Goal: Task Accomplishment & Management: Manage account settings

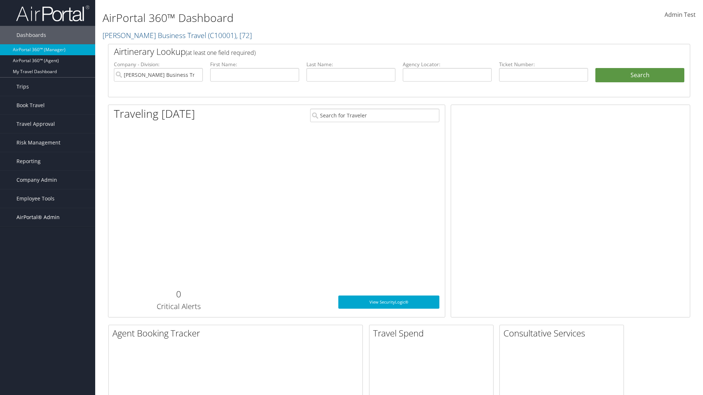
click at [48, 217] on span "AirPortal® Admin" at bounding box center [37, 217] width 43 height 18
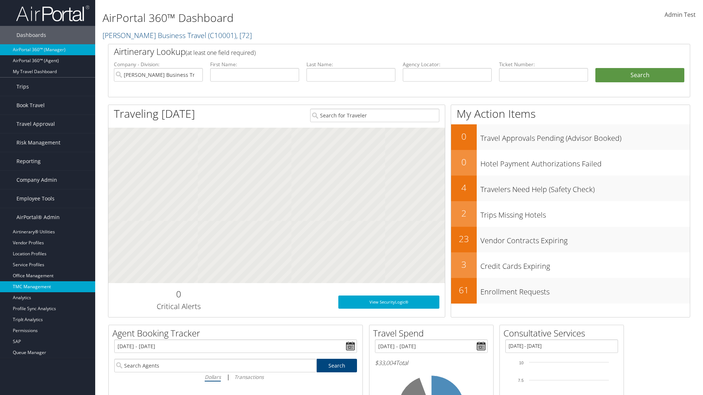
click at [48, 287] on link "TMC Management" at bounding box center [47, 286] width 95 height 11
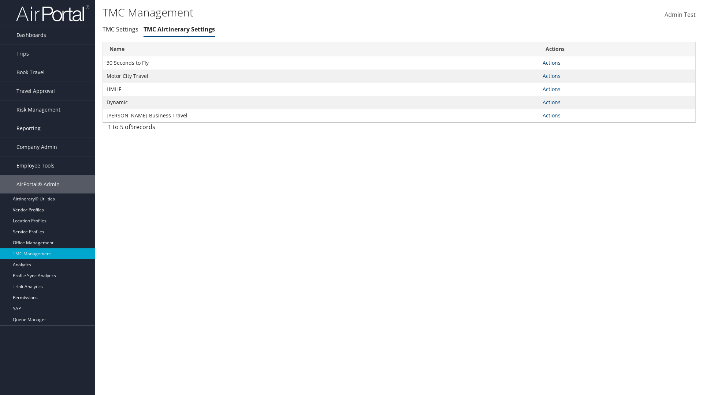
click at [551, 63] on link "Actions" at bounding box center [551, 62] width 18 height 7
click at [524, 86] on link "Manage General notes" at bounding box center [524, 86] width 67 height 12
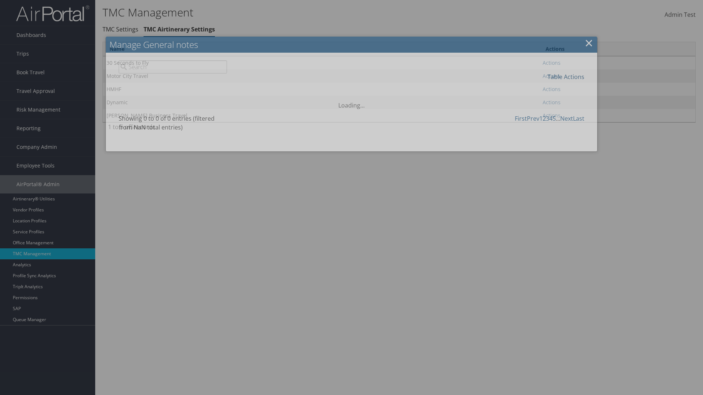
click at [565, 76] on link "Table Actions" at bounding box center [565, 77] width 37 height 8
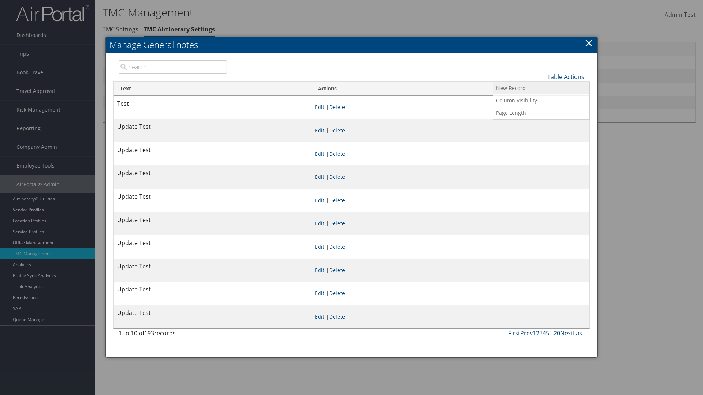
click at [541, 88] on link "New Record" at bounding box center [541, 88] width 96 height 12
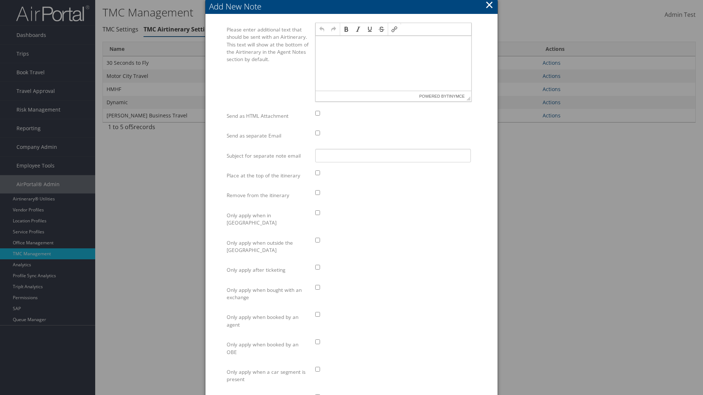
click at [393, 42] on p at bounding box center [393, 43] width 150 height 6
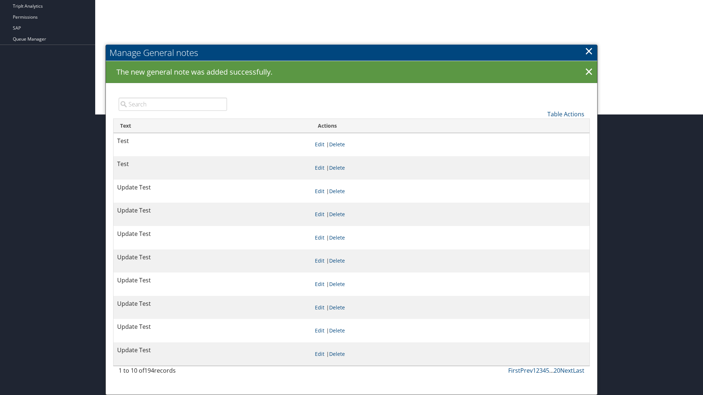
scroll to position [281, 0]
type input "Test"
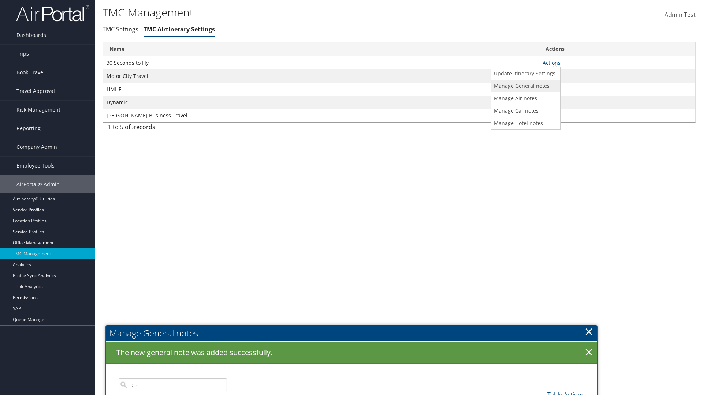
click at [524, 86] on link "Manage General notes" at bounding box center [524, 86] width 67 height 12
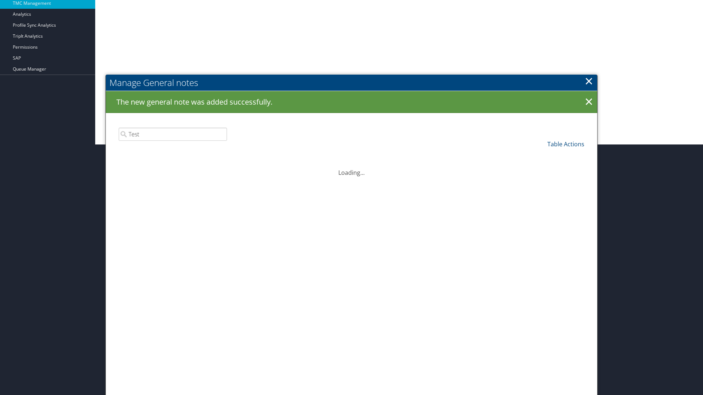
scroll to position [281, 0]
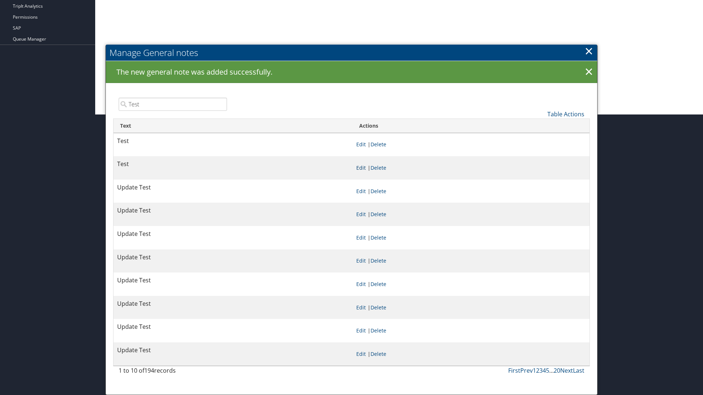
click at [360, 168] on link "Edit" at bounding box center [361, 167] width 10 height 7
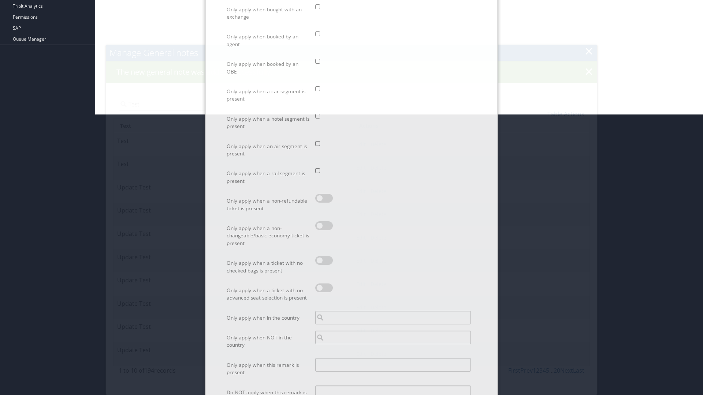
scroll to position [0, 0]
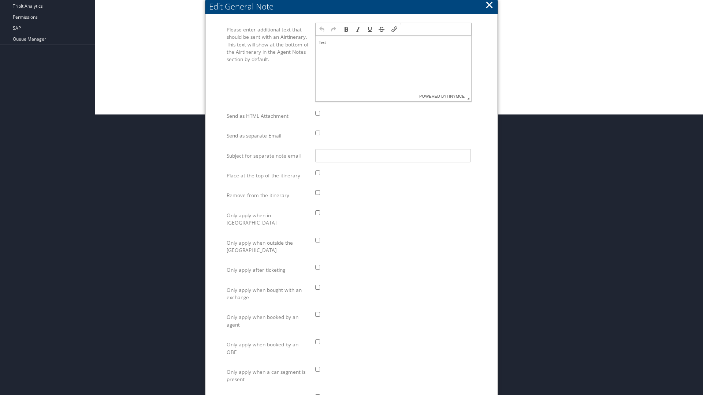
click at [393, 42] on p "Test" at bounding box center [393, 43] width 150 height 6
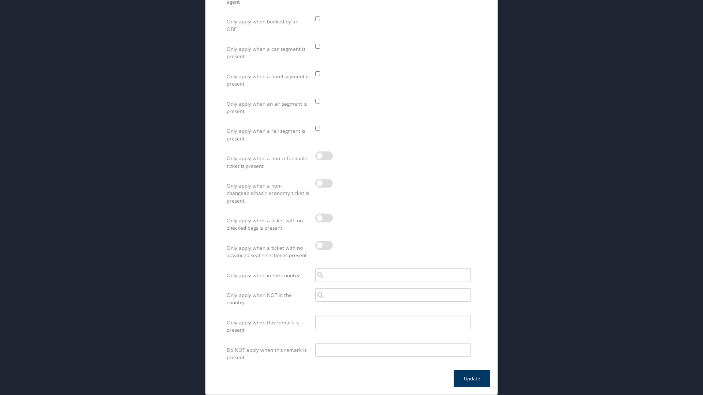
scroll to position [574, 0]
